Goal: Task Accomplishment & Management: Manage account settings

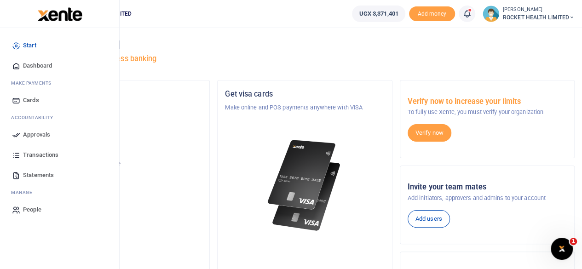
click at [35, 130] on span "Approvals" at bounding box center [36, 134] width 27 height 9
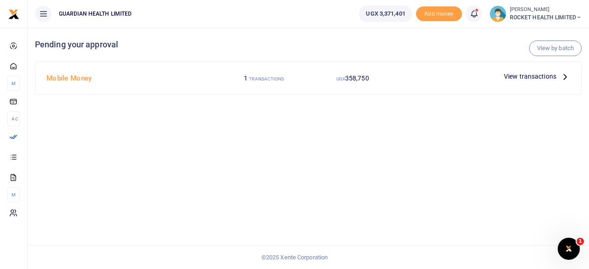
click at [563, 77] on icon at bounding box center [565, 76] width 10 height 10
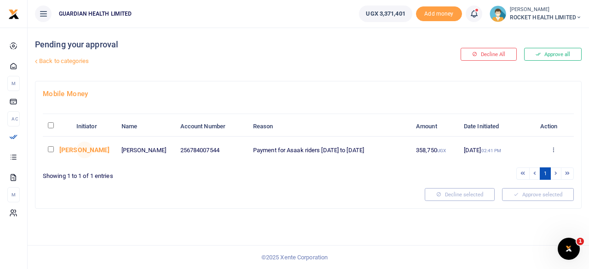
click at [51, 148] on input "checkbox" at bounding box center [51, 149] width 6 height 6
checkbox input "true"
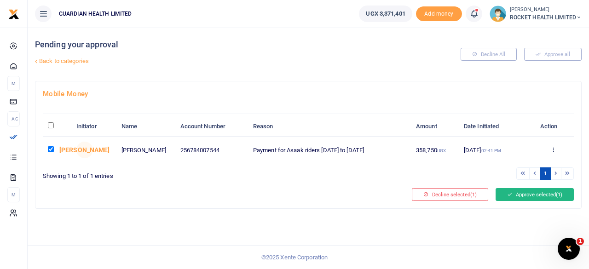
click at [534, 195] on button "Approve selected (1)" at bounding box center [534, 194] width 78 height 13
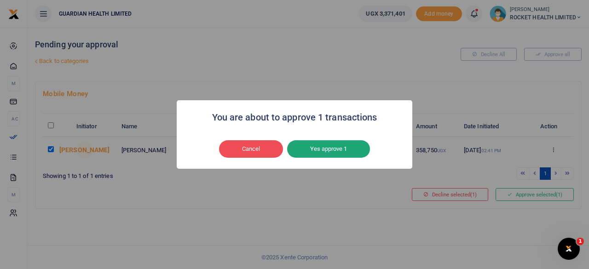
click at [330, 148] on button "Yes approve 1" at bounding box center [328, 148] width 83 height 17
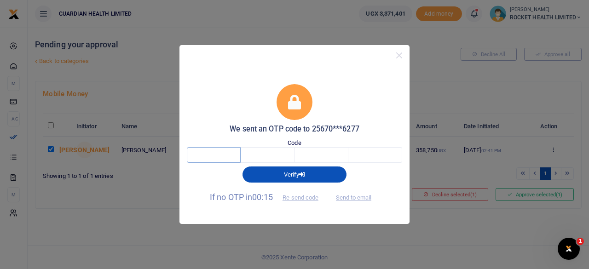
click at [222, 156] on input "text" at bounding box center [214, 155] width 54 height 16
type input "7"
type input "4"
type input "9"
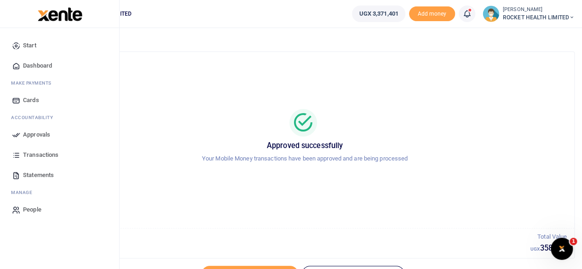
click at [37, 67] on span "Dashboard" at bounding box center [37, 65] width 29 height 9
